Goal: Download file/media

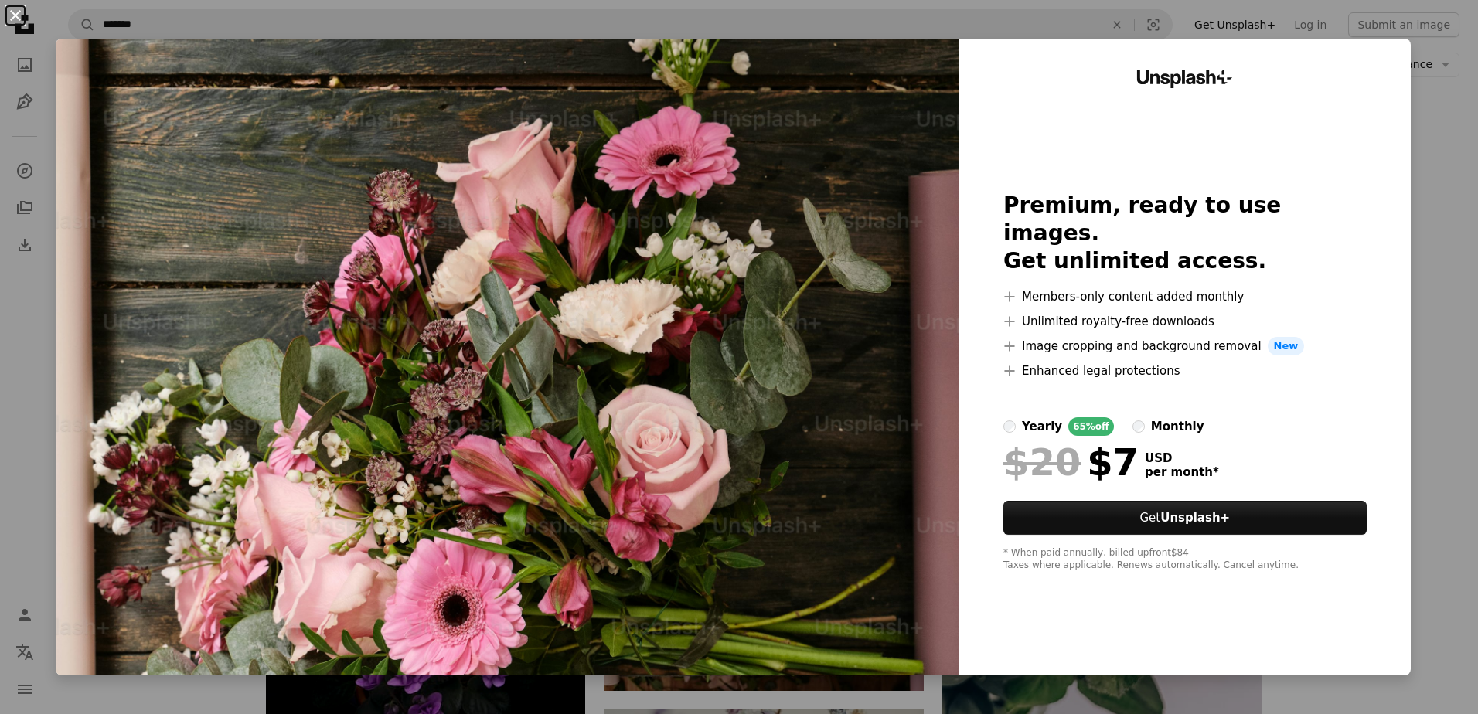
click at [19, 15] on button "An X shape" at bounding box center [15, 15] width 19 height 19
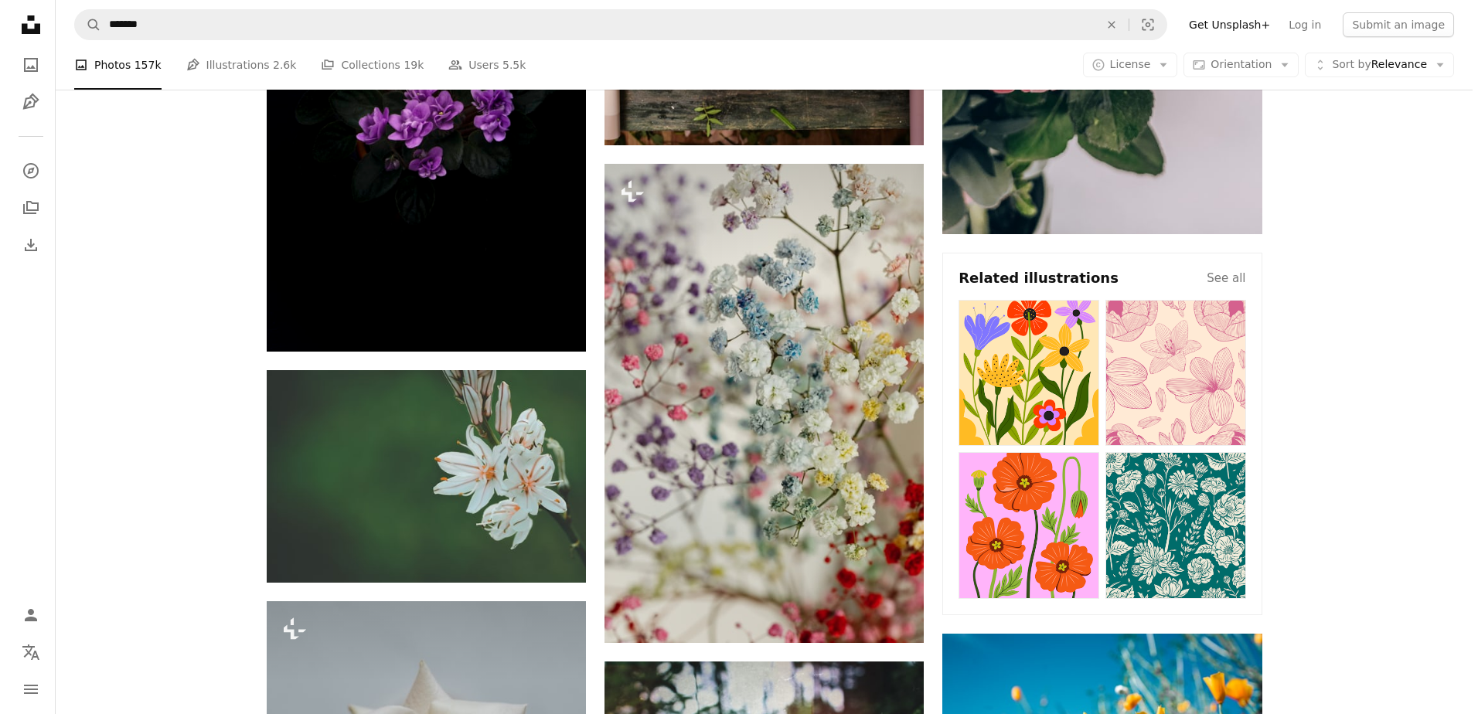
scroll to position [618, 0]
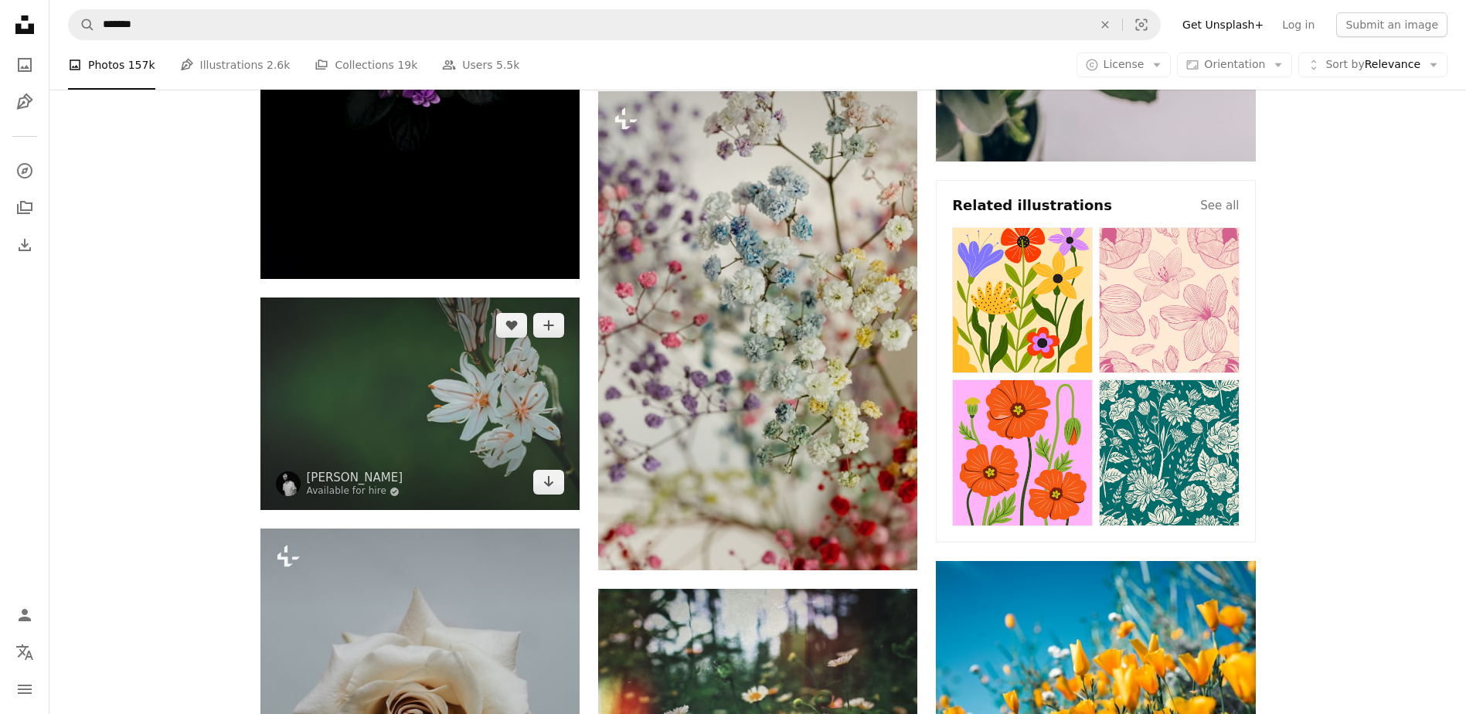
click at [431, 448] on img at bounding box center [419, 404] width 319 height 213
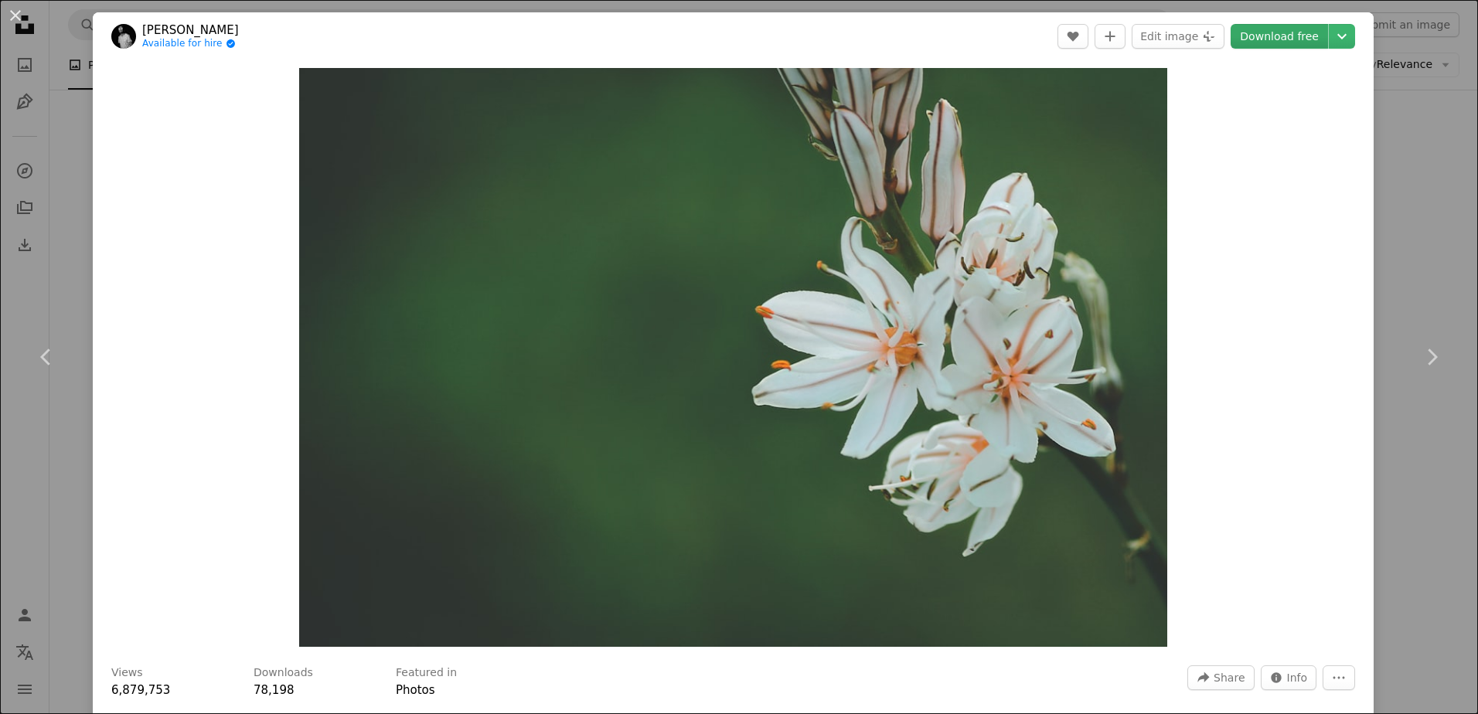
click at [1253, 46] on link "Download free" at bounding box center [1278, 36] width 97 height 25
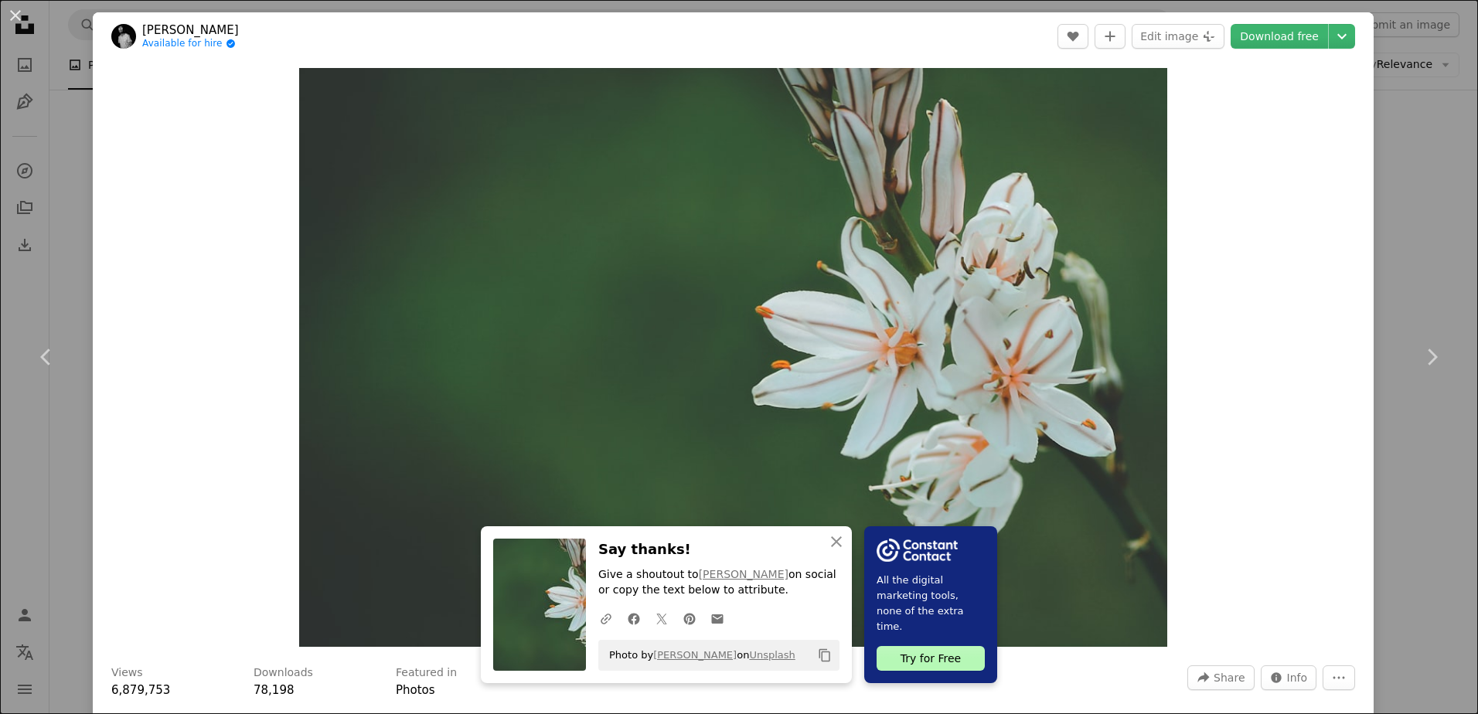
click at [778, 657] on div "Photo by [PERSON_NAME] on Unsplash Copy content" at bounding box center [718, 655] width 241 height 31
copy div "Photo by [PERSON_NAME] on Unsplash Copy content"
